Goal: Task Accomplishment & Management: Manage account settings

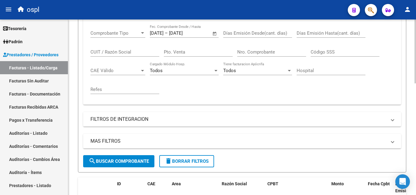
scroll to position [93, 0]
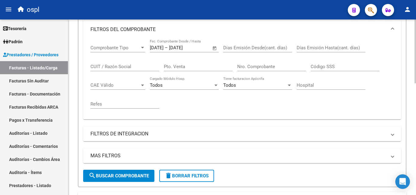
click at [206, 67] on input "Pto. Venta" at bounding box center [198, 66] width 69 height 5
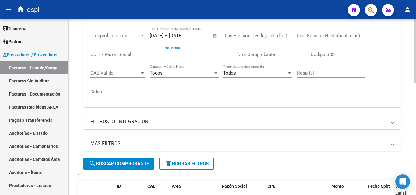
scroll to position [154, 0]
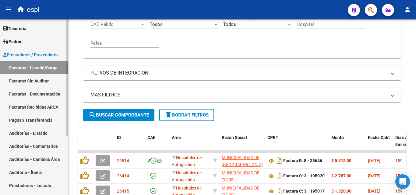
click at [36, 82] on link "Facturas Sin Auditar" at bounding box center [34, 80] width 68 height 13
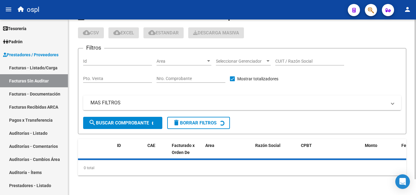
scroll to position [17, 0]
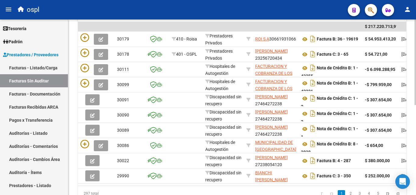
click at [181, 79] on datatable-body-cell at bounding box center [185, 84] width 33 height 15
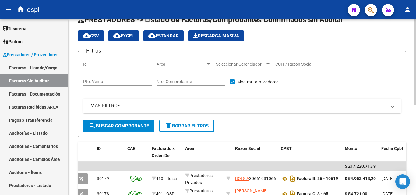
scroll to position [0, 0]
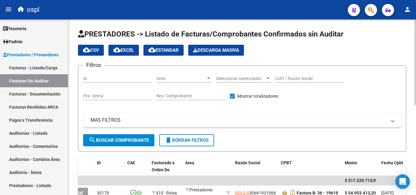
click at [176, 95] on input "Nro. Comprobante" at bounding box center [190, 95] width 69 height 5
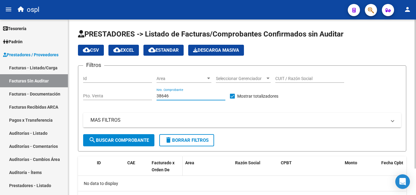
scroll to position [31, 0]
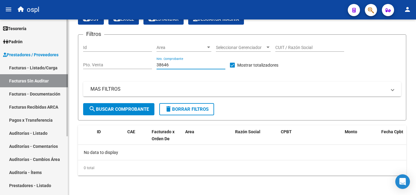
type input "38646"
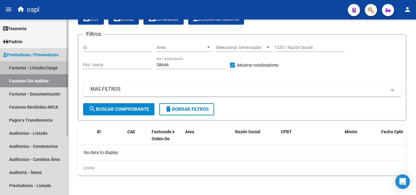
click at [41, 64] on link "Facturas - Listado/Carga" at bounding box center [34, 67] width 68 height 13
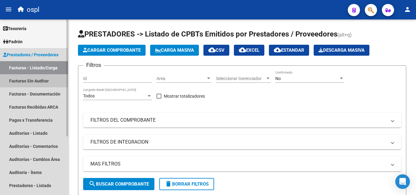
click at [26, 84] on link "Facturas Sin Auditar" at bounding box center [34, 80] width 68 height 13
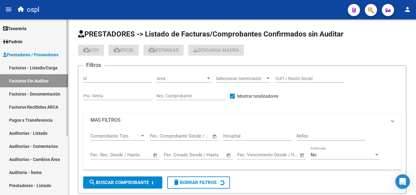
click at [30, 71] on link "Facturas - Listado/Carga" at bounding box center [34, 67] width 68 height 13
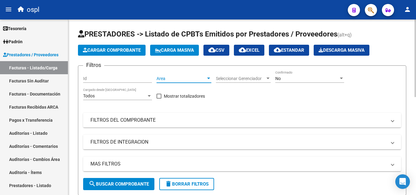
click at [205, 80] on span "Area" at bounding box center [180, 78] width 49 height 5
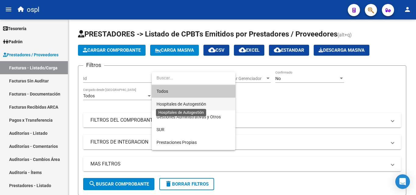
click at [191, 104] on span "Hospitales de Autogestión" at bounding box center [181, 104] width 50 height 5
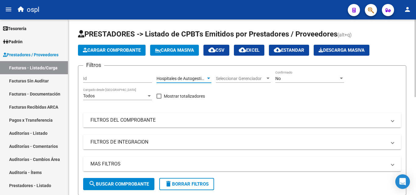
click at [162, 118] on mat-panel-title "FILTROS DEL COMPROBANTE" at bounding box center [238, 120] width 296 height 7
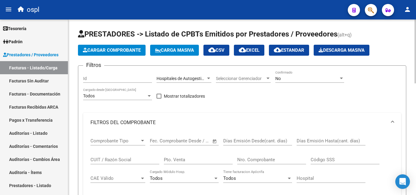
click at [213, 141] on span "Open calendar" at bounding box center [214, 141] width 15 height 15
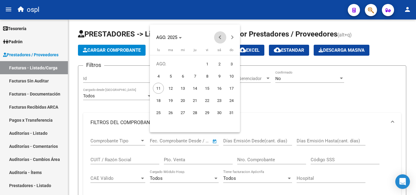
click at [223, 35] on span "Previous month" at bounding box center [220, 37] width 12 height 12
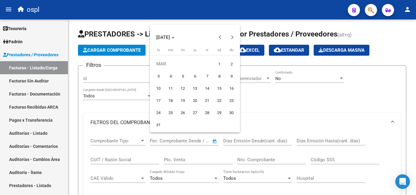
click at [222, 64] on span "1" at bounding box center [219, 63] width 11 height 11
type input "[DATE]"
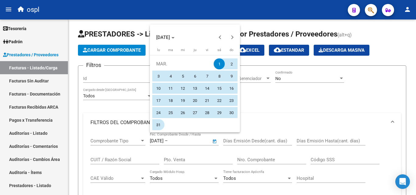
click at [156, 124] on span "31" at bounding box center [158, 124] width 11 height 11
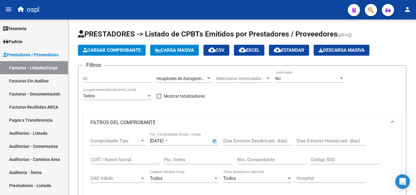
type input "[DATE]"
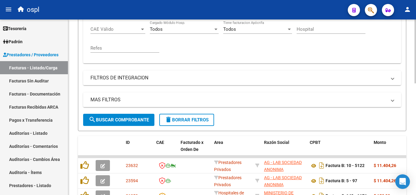
scroll to position [152, 0]
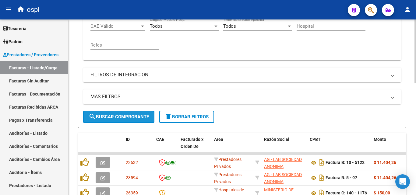
click at [136, 114] on span "search Buscar Comprobante" at bounding box center [119, 116] width 60 height 5
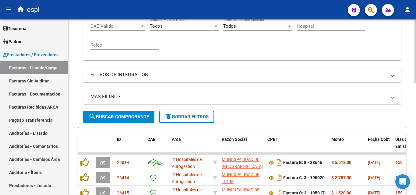
scroll to position [213, 0]
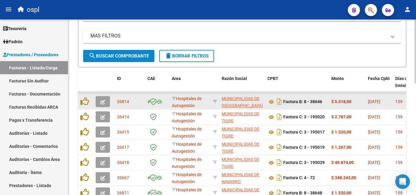
click at [107, 100] on button "button" at bounding box center [103, 101] width 14 height 11
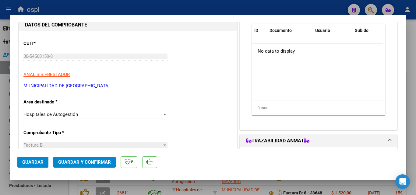
scroll to position [61, 0]
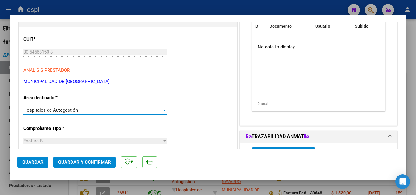
click at [164, 110] on div at bounding box center [164, 111] width 3 height 2
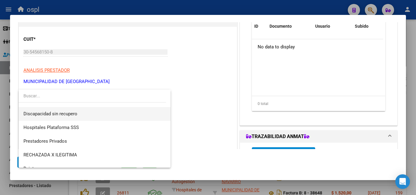
scroll to position [86, 0]
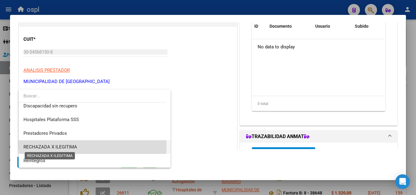
click at [60, 145] on span "RECHAZADA X ILEGITIMA" at bounding box center [50, 146] width 54 height 5
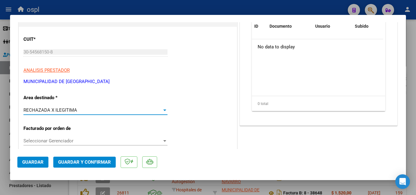
click at [93, 160] on span "Guardar y Confirmar" at bounding box center [84, 162] width 53 height 5
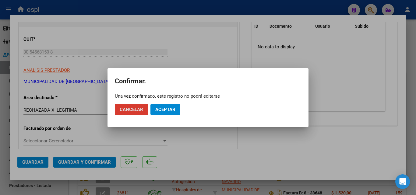
click at [160, 110] on span "Aceptar" at bounding box center [165, 109] width 20 height 5
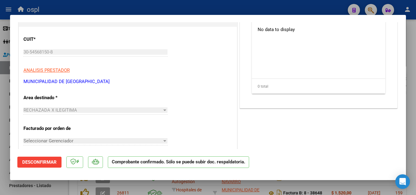
click at [0, 102] on div at bounding box center [208, 97] width 416 height 195
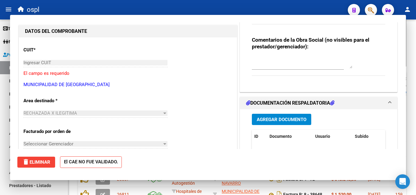
scroll to position [0, 0]
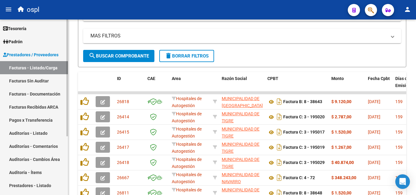
click at [28, 80] on link "Facturas Sin Auditar" at bounding box center [34, 80] width 68 height 13
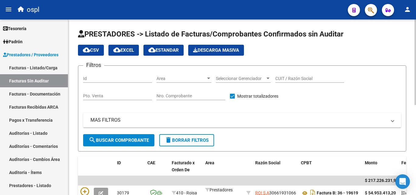
click at [197, 95] on input "Nro. Comprobante" at bounding box center [190, 95] width 69 height 5
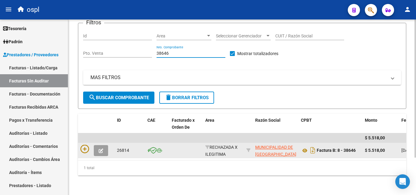
scroll to position [47, 0]
type input "38646"
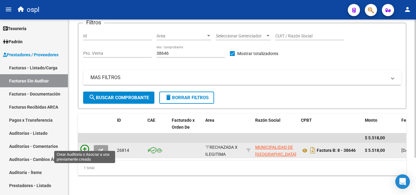
click at [87, 145] on icon at bounding box center [84, 149] width 9 height 9
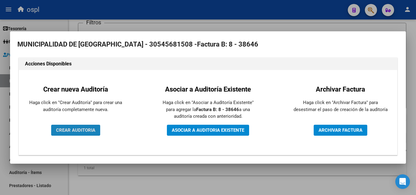
click at [80, 130] on span "CREAR AUDITORIA" at bounding box center [75, 130] width 39 height 5
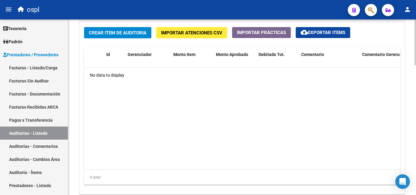
scroll to position [403, 0]
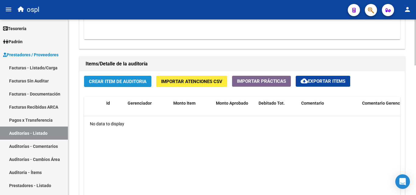
click at [121, 79] on span "Crear Item de Auditoria" at bounding box center [118, 81] width 58 height 5
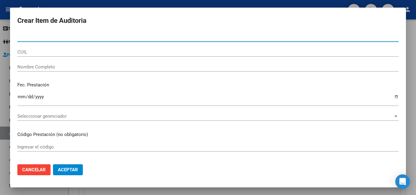
click at [40, 65] on input "Nombre Completo" at bounding box center [207, 66] width 381 height 5
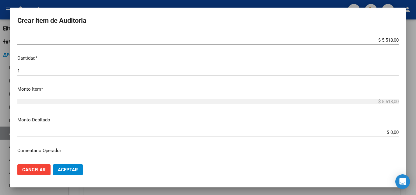
scroll to position [152, 0]
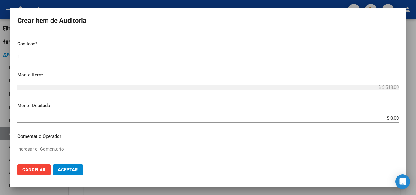
type input "todos"
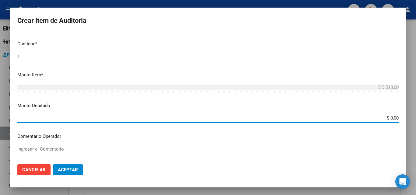
drag, startPoint x: 377, startPoint y: 117, endPoint x: 416, endPoint y: 124, distance: 39.0
click at [416, 124] on div "Crear Item de Auditoria Nro Documento CUIL todos Nombre Completo Fec. Prestació…" at bounding box center [208, 97] width 416 height 195
type input "$ 5.518,00"
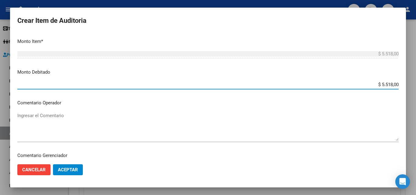
scroll to position [213, 0]
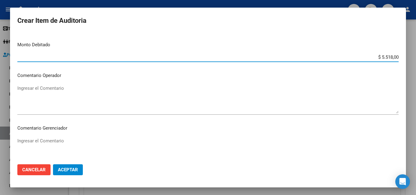
click at [74, 92] on textarea "Ingresar el Comentario" at bounding box center [207, 99] width 381 height 29
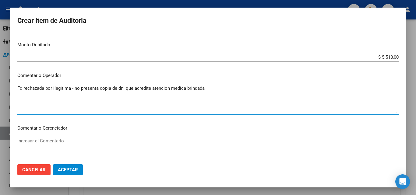
type textarea "Fc rechazada por ilegitima - no presenta copia de dni que acredite atencion med…"
click at [67, 166] on button "Aceptar" at bounding box center [68, 169] width 30 height 11
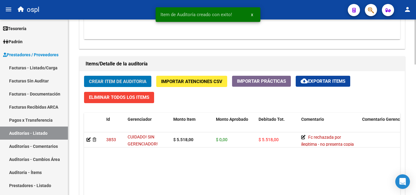
scroll to position [403, 0]
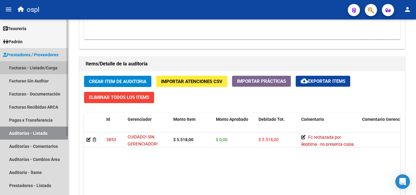
click at [41, 67] on link "Facturas - Listado/Carga" at bounding box center [34, 67] width 68 height 13
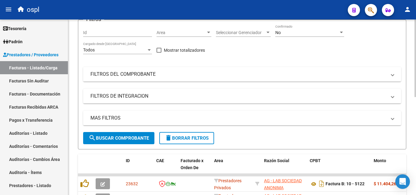
scroll to position [39, 0]
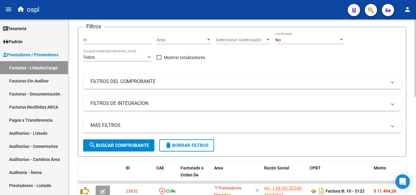
click at [146, 79] on mat-panel-title "FILTROS DEL COMPROBANTE" at bounding box center [238, 81] width 296 height 7
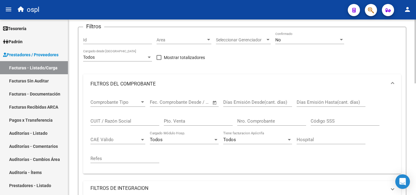
click at [214, 102] on span "Open calendar" at bounding box center [214, 102] width 15 height 15
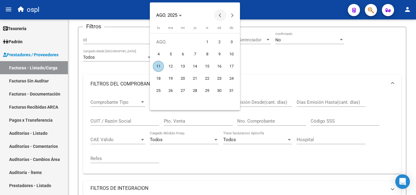
click at [220, 13] on span "Previous month" at bounding box center [220, 15] width 12 height 12
click at [221, 13] on span "Previous month" at bounding box center [220, 15] width 12 height 12
click at [218, 13] on span "Previous month" at bounding box center [220, 15] width 12 height 12
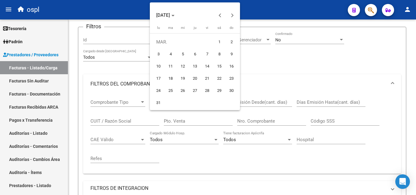
click at [220, 40] on span "1" at bounding box center [219, 42] width 11 height 11
type input "[DATE]"
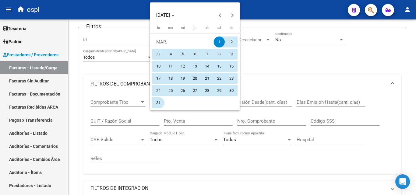
click at [155, 98] on span "31" at bounding box center [158, 102] width 11 height 11
type input "[DATE]"
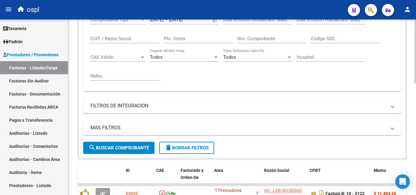
scroll to position [130, 0]
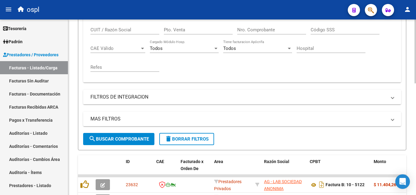
click at [122, 138] on span "search Buscar Comprobante" at bounding box center [119, 138] width 60 height 5
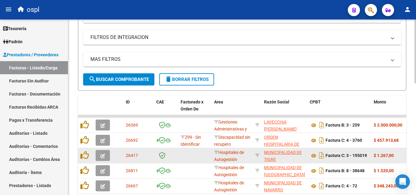
scroll to position [191, 0]
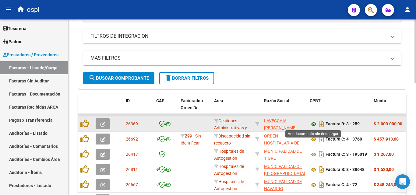
click at [314, 125] on icon at bounding box center [314, 124] width 8 height 7
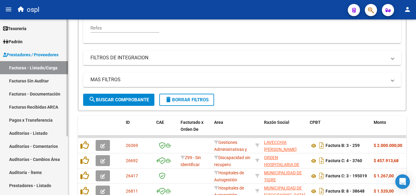
scroll to position [154, 0]
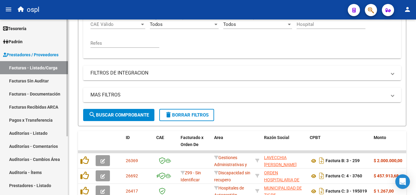
click at [33, 68] on link "Facturas - Listado/Carga" at bounding box center [34, 67] width 68 height 13
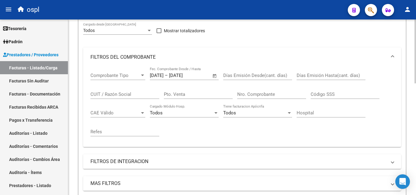
scroll to position [32, 0]
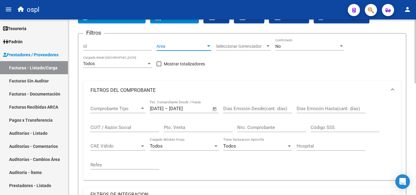
click at [206, 45] on span "Area" at bounding box center [180, 46] width 49 height 5
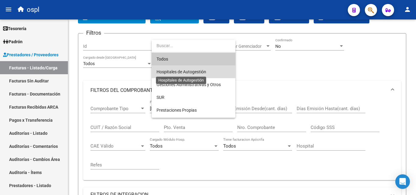
click at [188, 71] on span "Hospitales de Autogestión" at bounding box center [181, 71] width 50 height 5
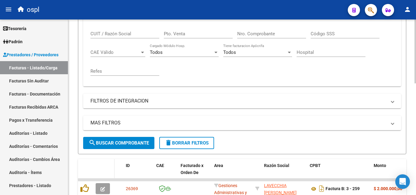
scroll to position [154, 0]
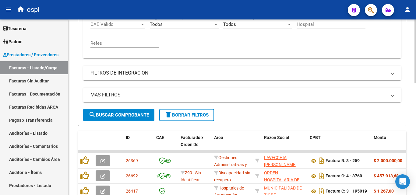
click at [111, 110] on button "search Buscar Comprobante" at bounding box center [118, 115] width 71 height 12
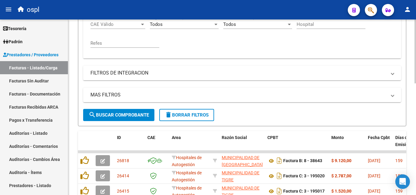
scroll to position [185, 0]
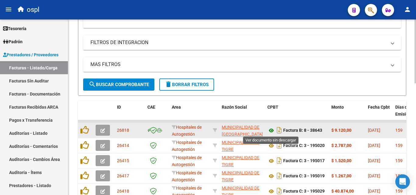
click at [272, 131] on icon at bounding box center [271, 130] width 8 height 7
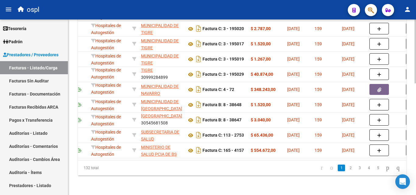
scroll to position [0, 72]
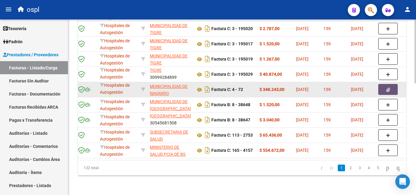
click at [390, 84] on button "button" at bounding box center [387, 89] width 19 height 11
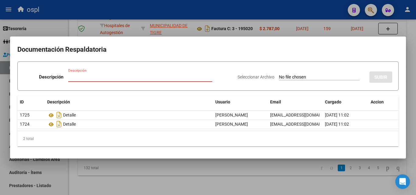
click at [211, 177] on div at bounding box center [208, 97] width 416 height 195
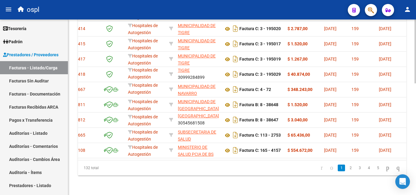
scroll to position [0, 33]
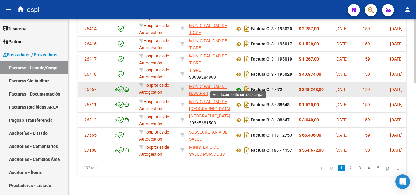
click at [237, 86] on icon at bounding box center [239, 89] width 8 height 7
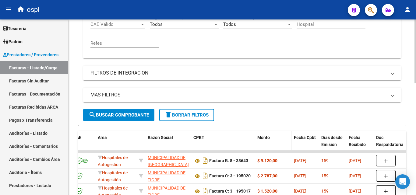
scroll to position [185, 0]
